Goal: Information Seeking & Learning: Learn about a topic

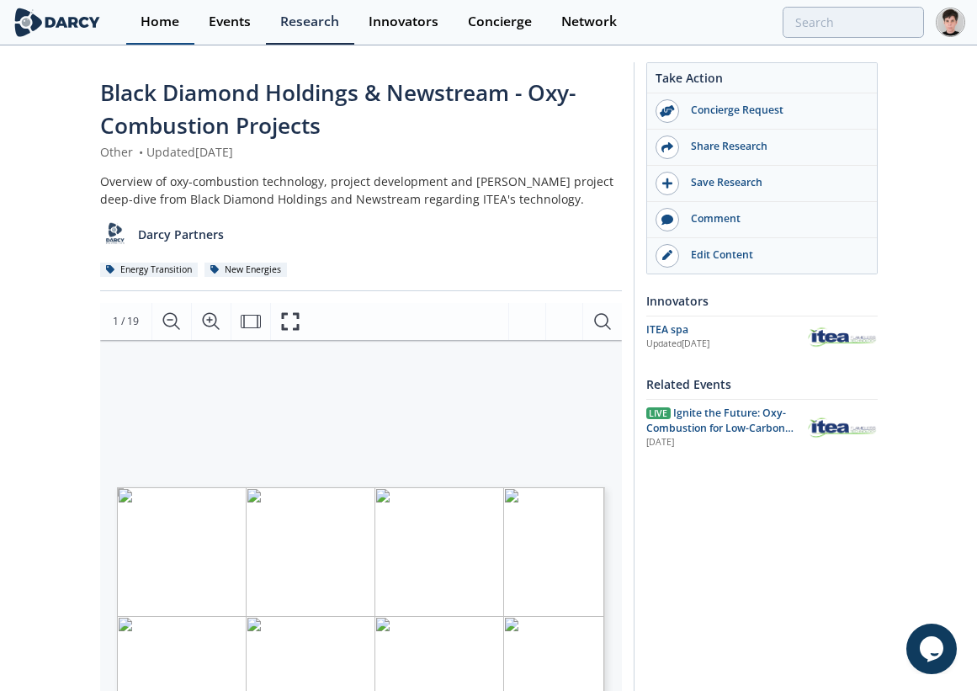
click at [148, 19] on div "Home" at bounding box center [160, 21] width 39 height 13
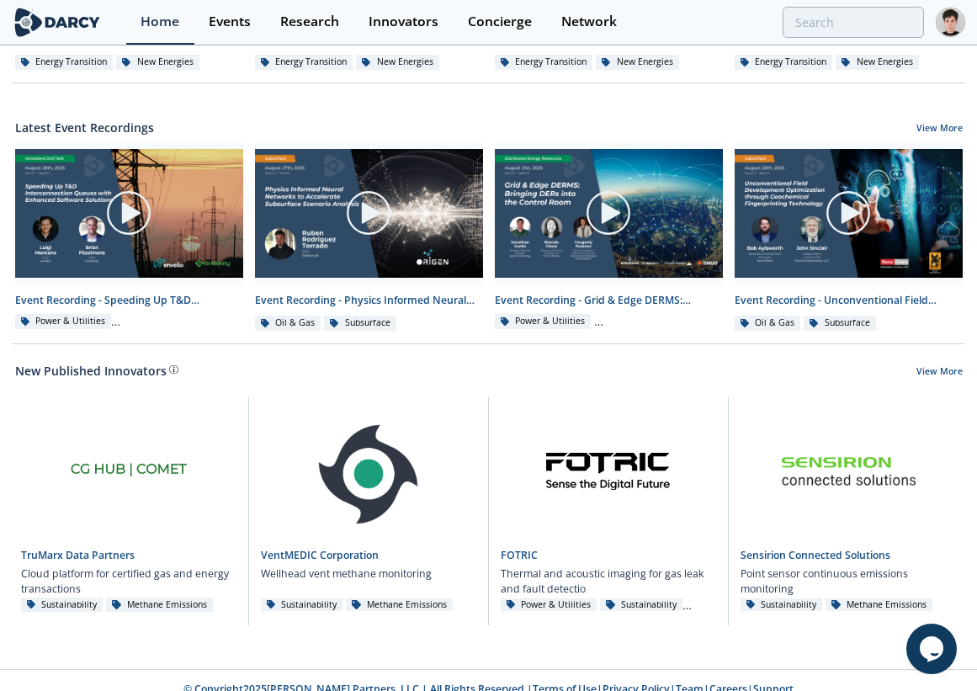
scroll to position [836, 0]
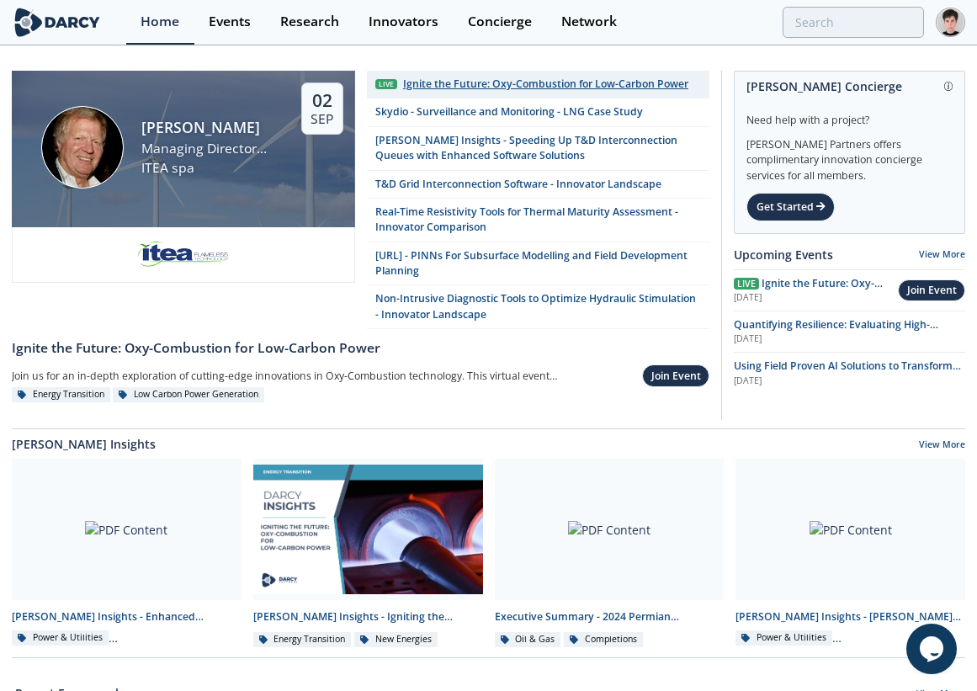
click at [509, 87] on div "Ignite the Future: Oxy-Combustion for Low-Carbon Power" at bounding box center [545, 84] width 285 height 15
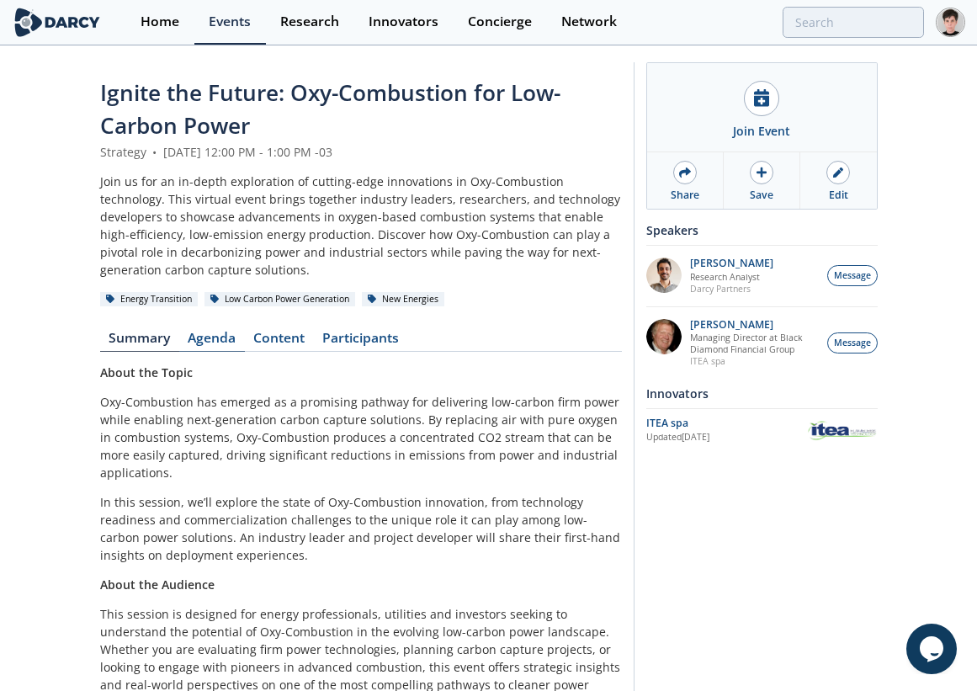
click at [203, 343] on link "Agenda" at bounding box center [212, 342] width 66 height 20
